Goal: Find specific page/section: Find specific page/section

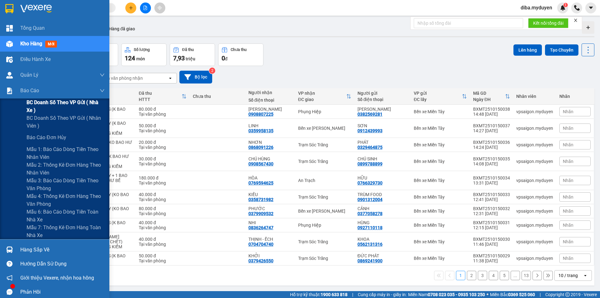
click at [22, 103] on div "BC doanh số theo VP gửi ( nhà xe )" at bounding box center [54, 106] width 109 height 16
